Goal: Task Accomplishment & Management: Use online tool/utility

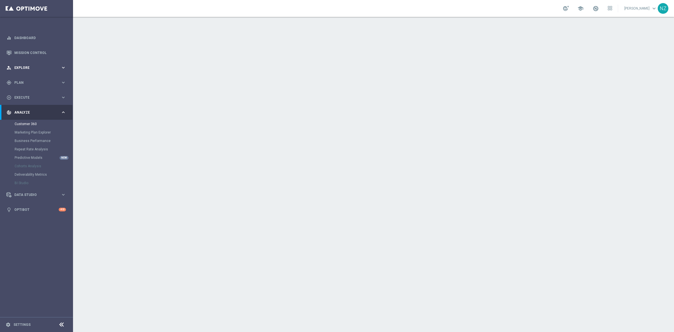
click at [65, 60] on div "person_search Explore keyboard_arrow_right" at bounding box center [36, 67] width 72 height 15
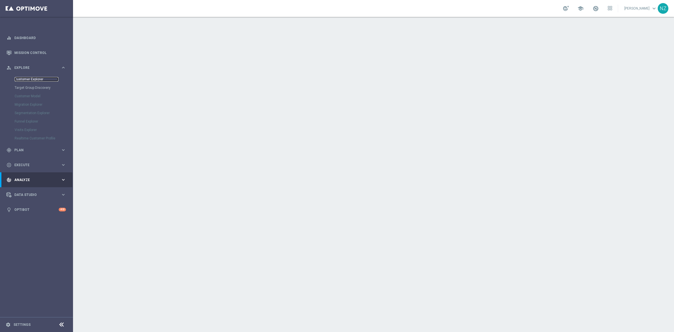
click at [38, 77] on link "Customer Explorer" at bounding box center [37, 79] width 44 height 4
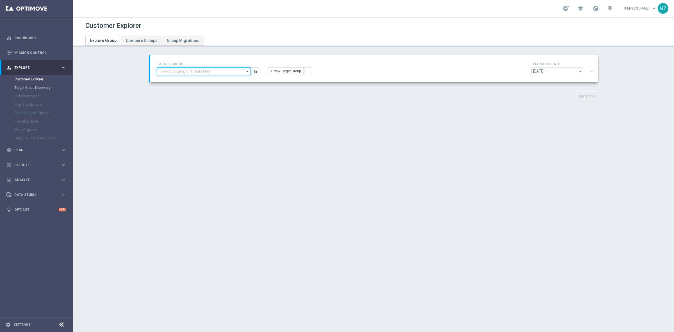
click at [237, 69] on input at bounding box center [204, 71] width 94 height 8
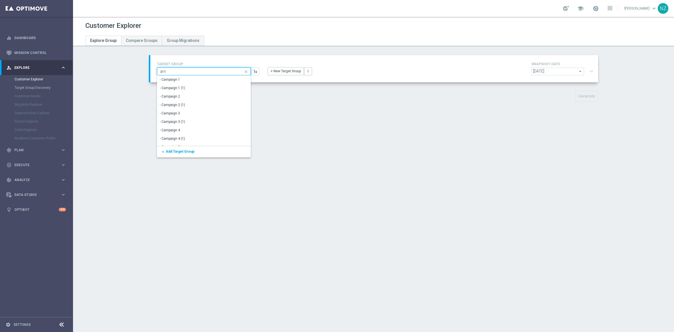
type input "a"
type input "vip_aM"
click at [207, 82] on div "VIP_AM_INFO" at bounding box center [204, 80] width 94 height 8
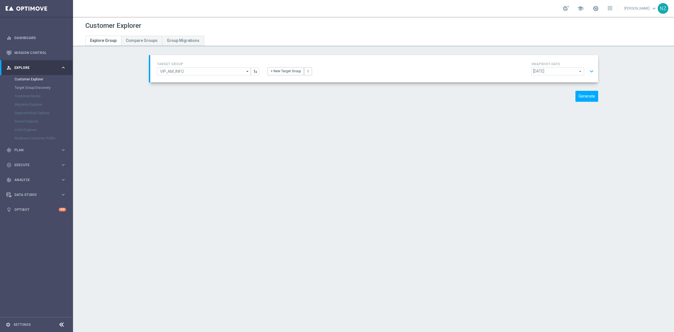
click at [588, 70] on button "expand_more" at bounding box center [592, 71] width 8 height 11
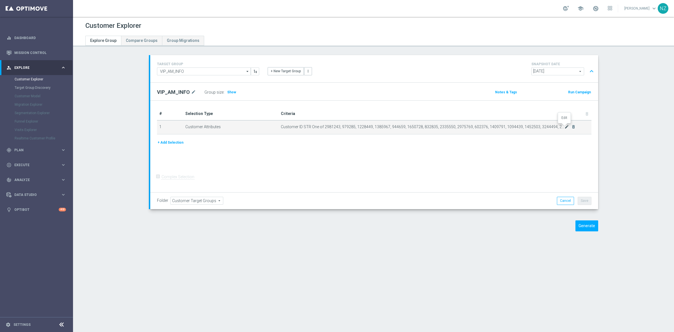
click at [566, 124] on icon "mode_edit" at bounding box center [567, 126] width 4 height 4
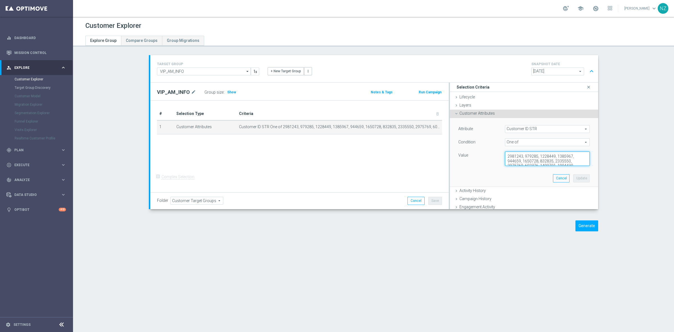
drag, startPoint x: 504, startPoint y: 156, endPoint x: 562, endPoint y: 211, distance: 80.2
click at [562, 211] on div "TARGET GROUP VIP_AM_INFO VIP_AM_INFO arrow_drop_down Show Selected 0 of NaN - C…" at bounding box center [373, 133] width 449 height 157
type textarea "528, 1162409, 1060014, 3063265, 2752880, 1261318, 1461703, 1907361, 1268200, 15…"
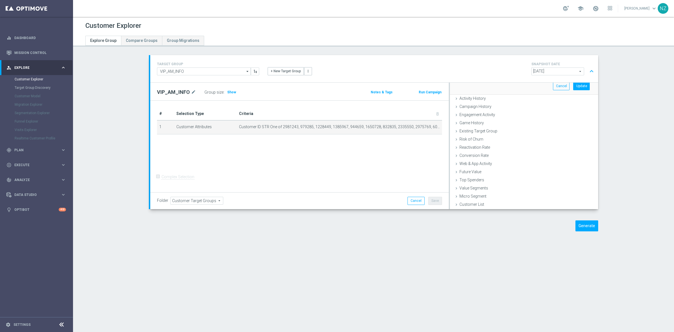
drag, startPoint x: 503, startPoint y: 156, endPoint x: 640, endPoint y: 240, distance: 160.6
click at [640, 240] on div "Customer Explorer Explore Group Compare Groups Group Migrations TARGET GROUP VI…" at bounding box center [373, 174] width 601 height 315
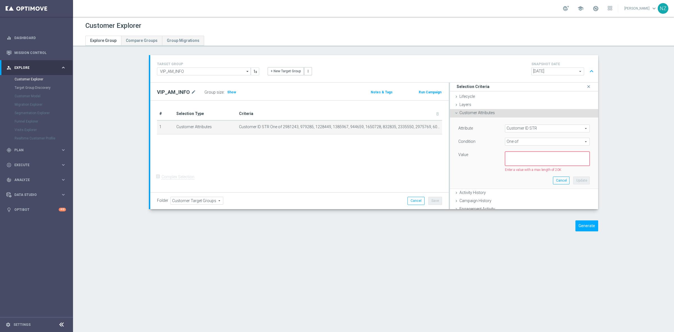
scroll to position [0, 0]
click at [527, 159] on textarea at bounding box center [547, 159] width 85 height 15
paste textarea "1796566, 3218885, 1369149, 1183318, 1605978, 1263731, 1041154, 2303975, 2852093…"
type textarea "1796566, 3218885, 1369149, 1183318, 1605978, 1263731, 1041154, 2303975, 2852093…"
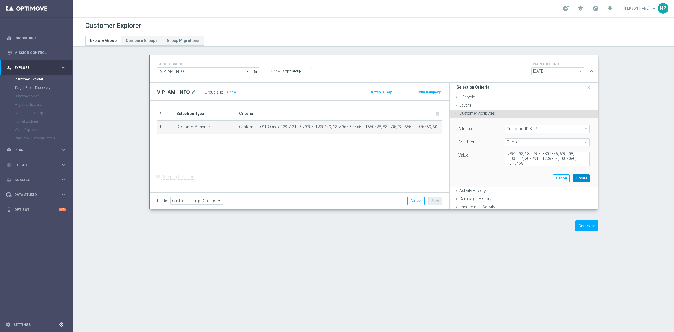
click at [579, 178] on button "Update" at bounding box center [581, 178] width 17 height 8
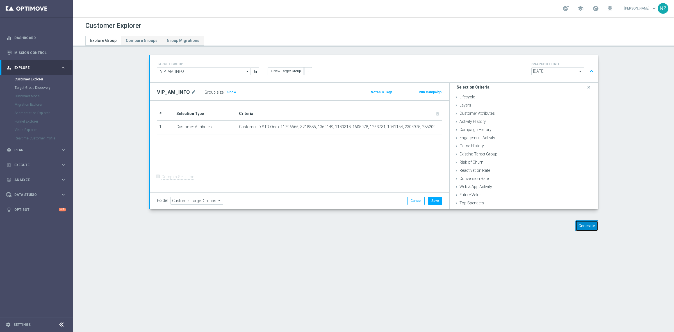
click at [579, 227] on button "Generate" at bounding box center [586, 225] width 23 height 11
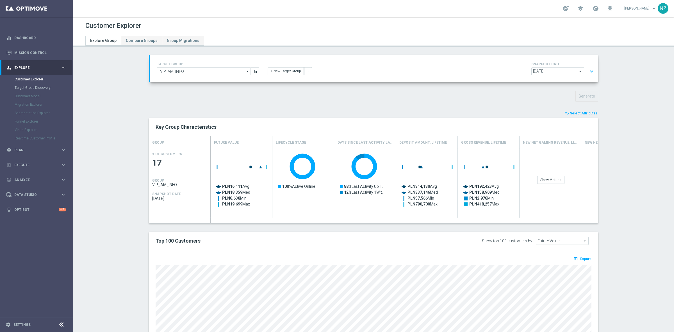
click at [586, 112] on span "Select Attributes" at bounding box center [584, 113] width 28 height 4
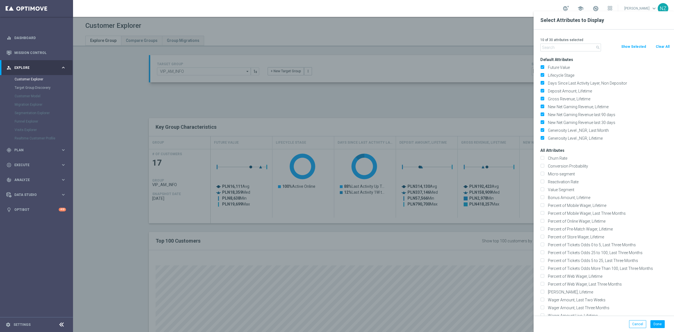
click at [661, 46] on button "Clear All" at bounding box center [662, 47] width 15 height 6
checkbox input "false"
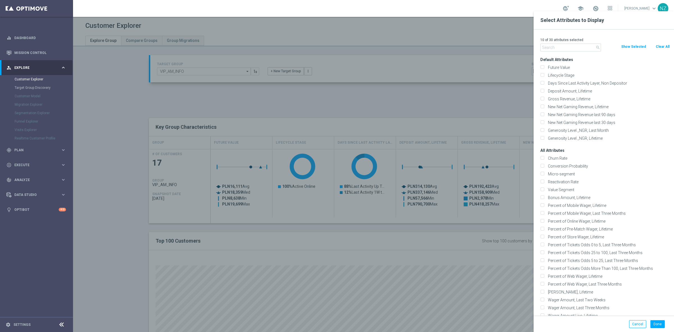
checkbox input "false"
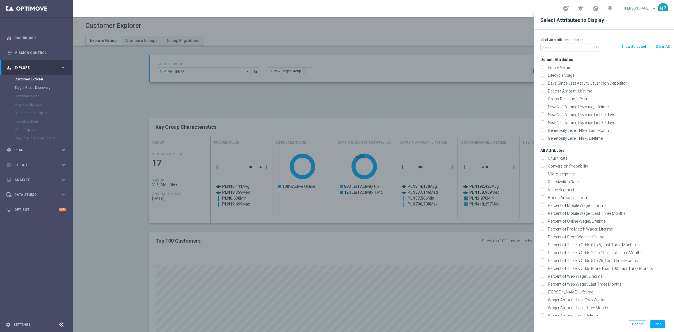
checkbox input "false"
click at [551, 48] on input "text" at bounding box center [570, 48] width 61 height 8
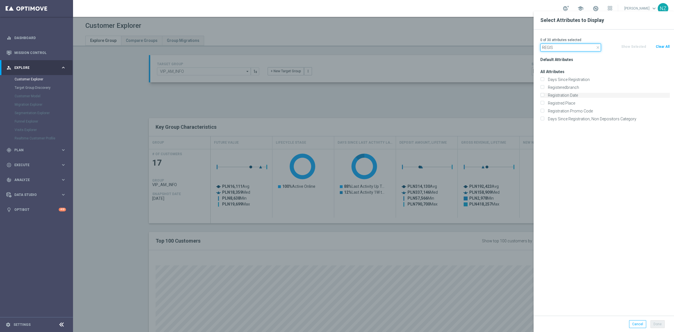
type input "REGIS"
click at [545, 96] on div "Registration Date" at bounding box center [604, 95] width 129 height 5
click at [543, 94] on input "Registration Date" at bounding box center [542, 96] width 4 height 4
checkbox input "true"
click at [658, 325] on button "Done" at bounding box center [657, 324] width 14 height 8
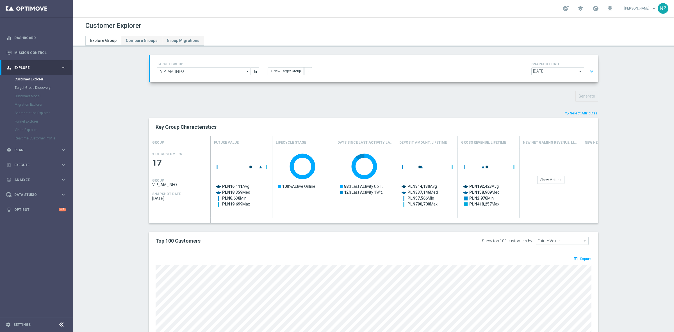
type input "Search"
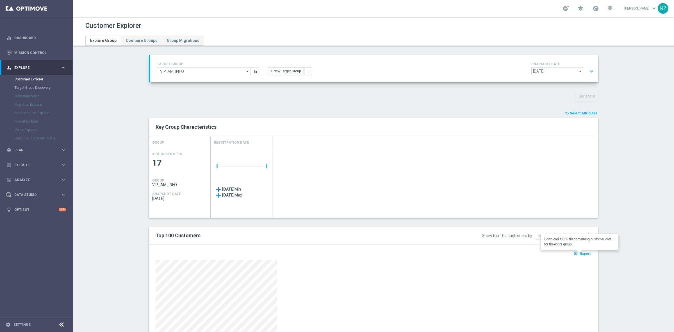
click at [580, 255] on span "Export" at bounding box center [585, 253] width 10 height 4
